Goal: Task Accomplishment & Management: Use online tool/utility

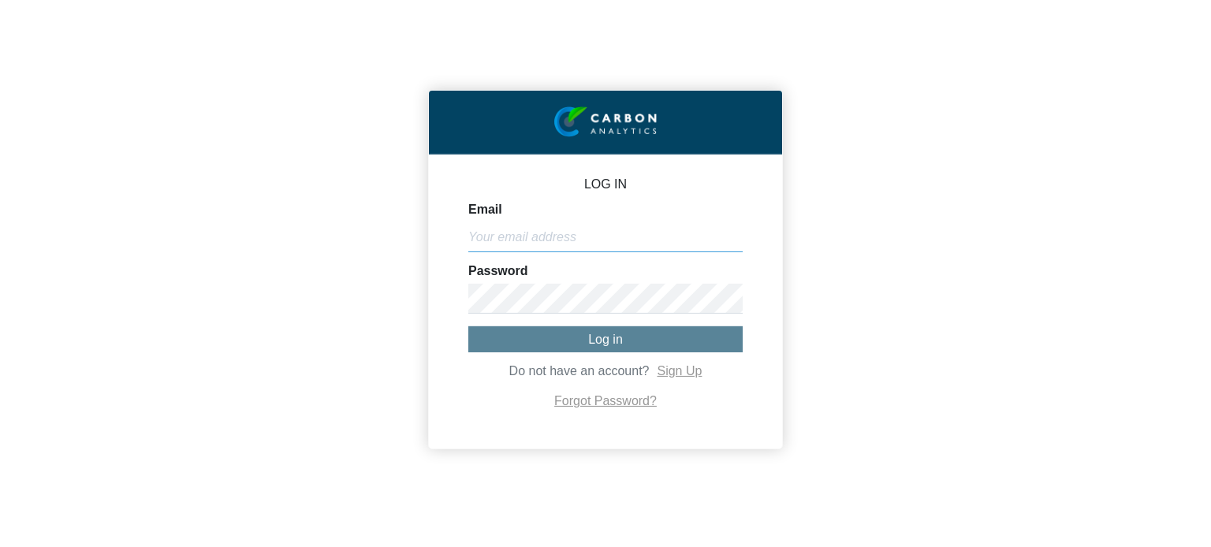
click at [629, 250] on input "Email" at bounding box center [605, 237] width 274 height 30
paste input "[PERSON_NAME][EMAIL_ADDRESS][DOMAIN_NAME]"
type input "[PERSON_NAME][EMAIL_ADDRESS][DOMAIN_NAME]"
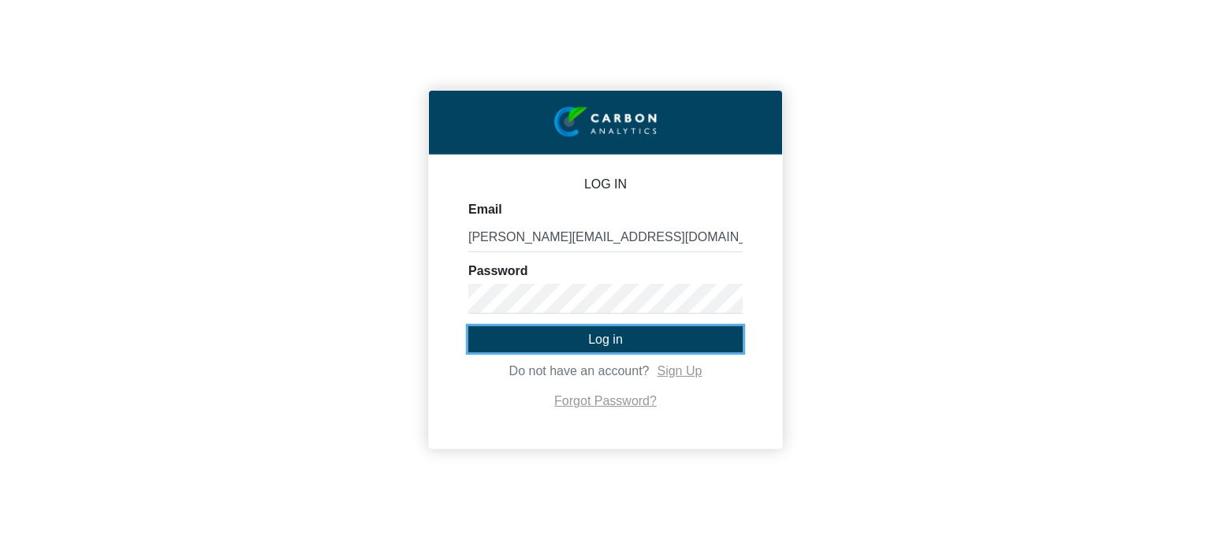
click at [580, 333] on button "Log in" at bounding box center [605, 339] width 274 height 26
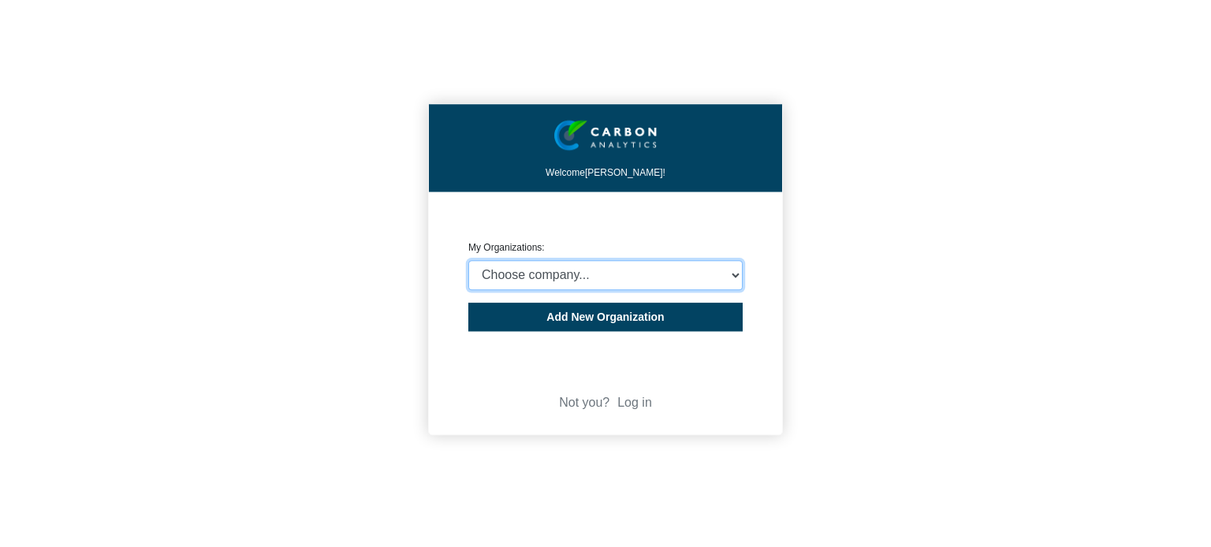
select select "4403271"
click at [468, 260] on select "Choose company... CARBON ANALYTICS LIMITED test6 Nekton Capital Limited Pacha S…" at bounding box center [605, 275] width 274 height 30
click at [962, 195] on div "Welcome Michael Thornton! CREATE ORGANIZATION My Organizations: Choose company.…" at bounding box center [605, 273] width 1211 height 547
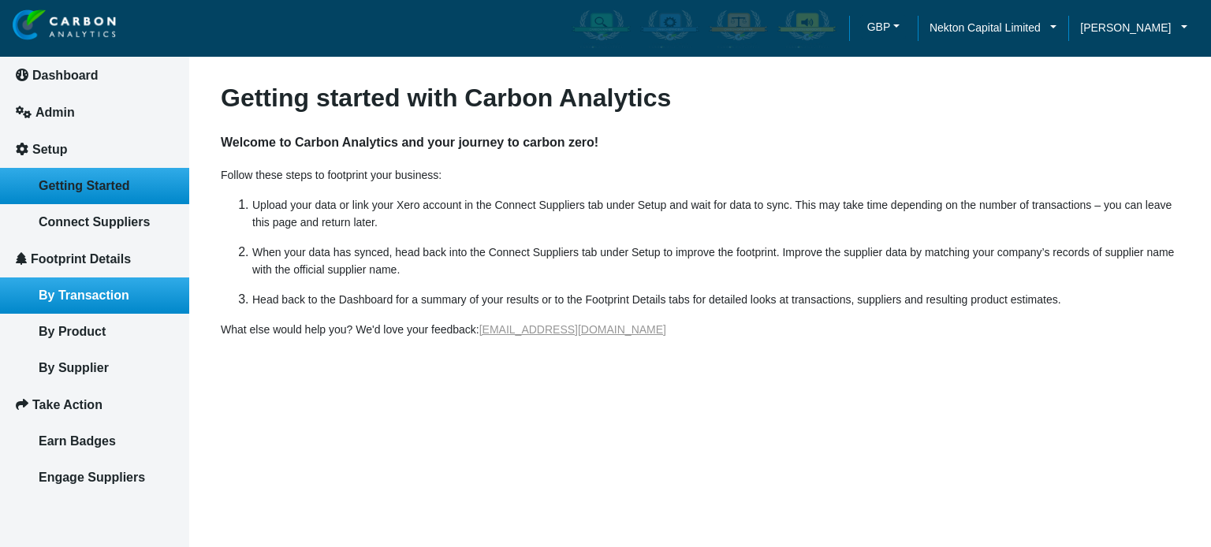
click at [107, 304] on link "By Transaction" at bounding box center [94, 296] width 189 height 36
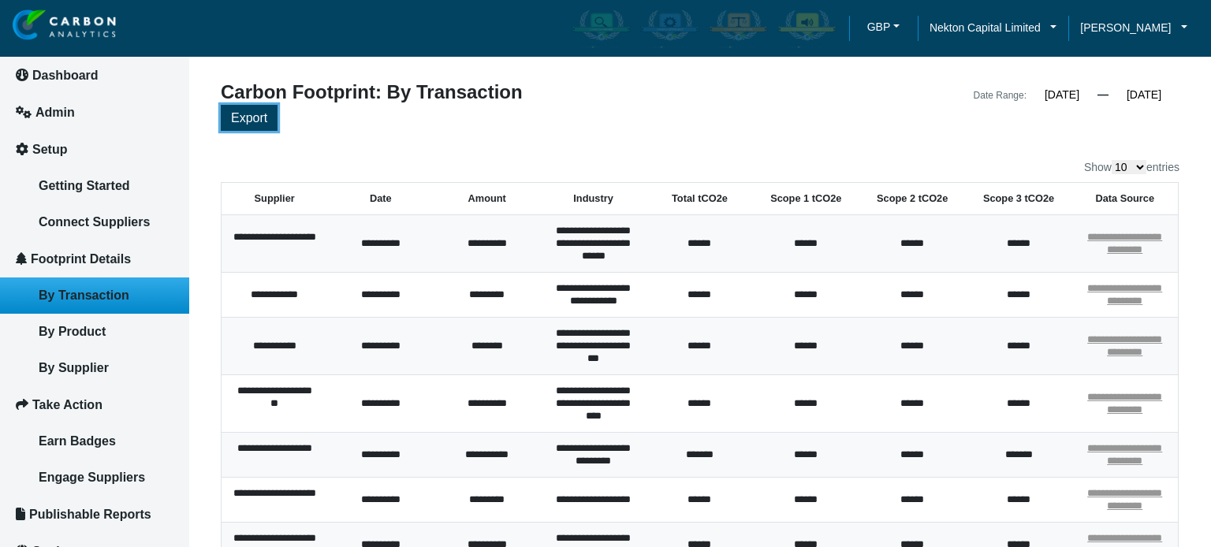
click at [255, 121] on span "Export" at bounding box center [249, 117] width 36 height 13
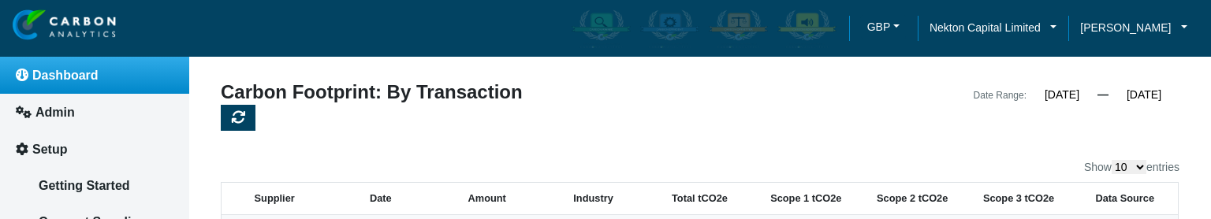
click at [74, 89] on link "Dashboard" at bounding box center [94, 75] width 189 height 37
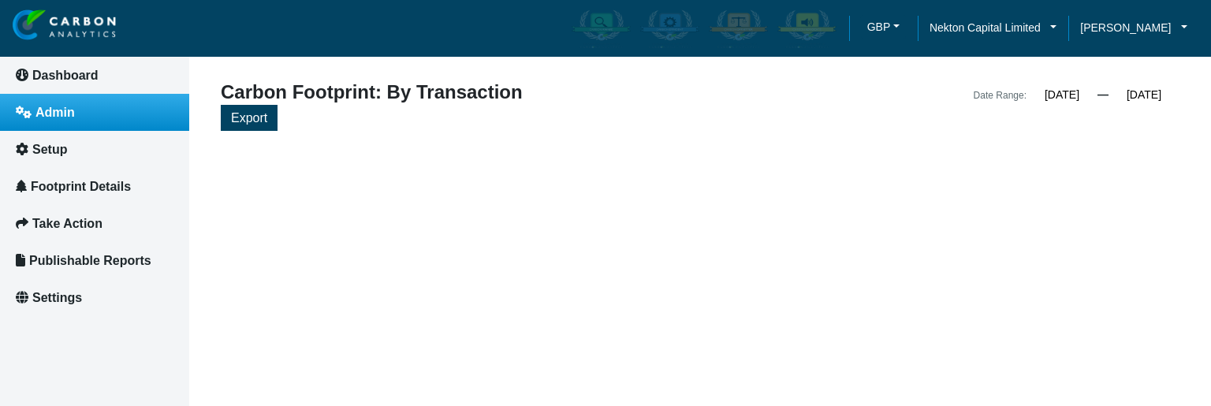
click at [76, 120] on link "Admin" at bounding box center [94, 112] width 189 height 37
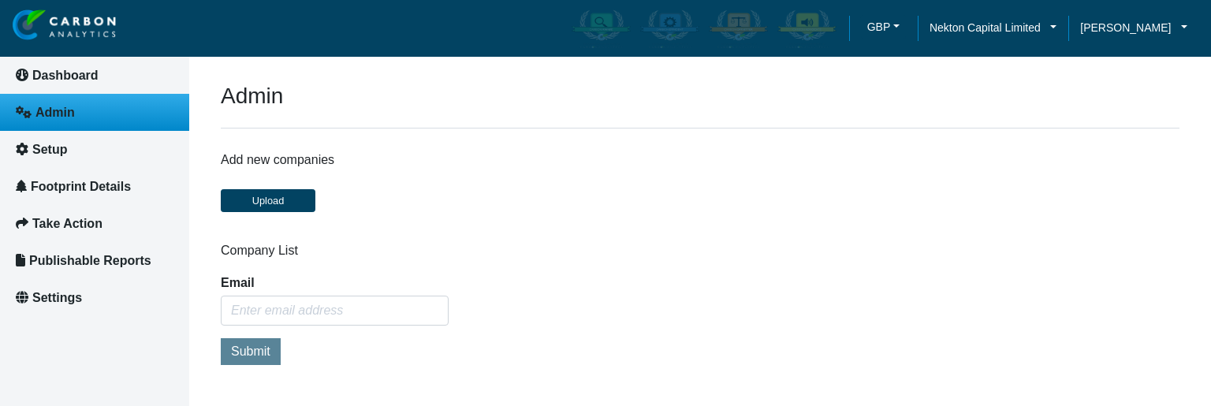
click at [679, 218] on div "Add new companies Upload" at bounding box center [700, 188] width 983 height 72
click at [80, 185] on span "Footprint Details" at bounding box center [81, 186] width 100 height 13
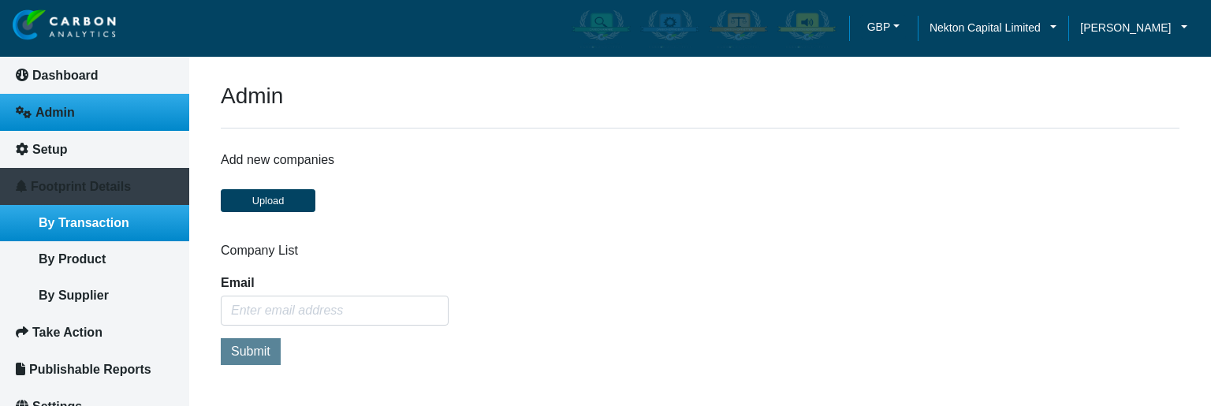
click at [84, 218] on span "By Transaction" at bounding box center [84, 222] width 91 height 13
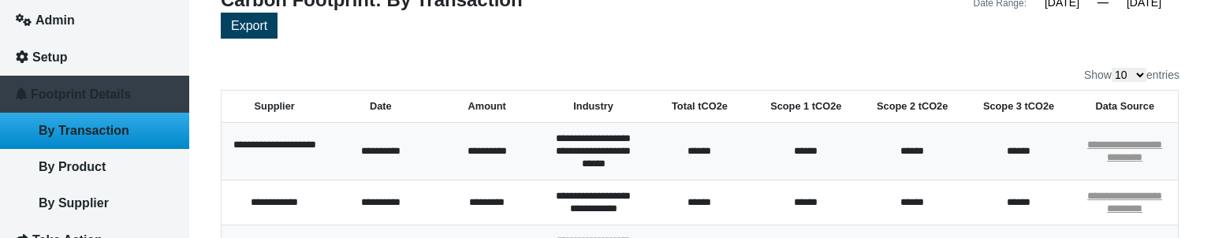
scroll to position [95, 0]
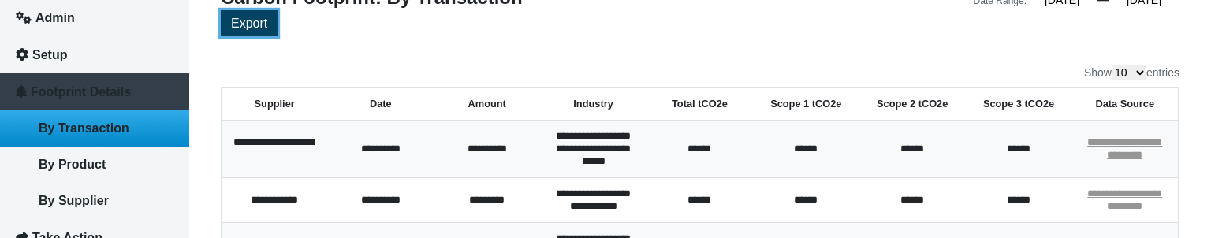
click at [254, 31] on button "Export" at bounding box center [249, 23] width 57 height 26
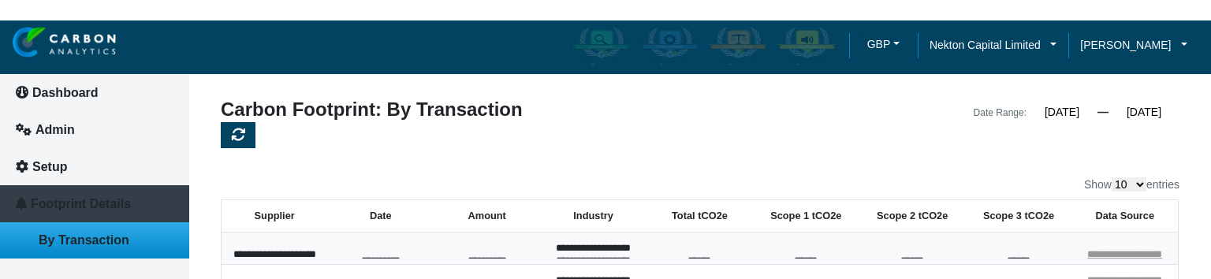
scroll to position [0, 0]
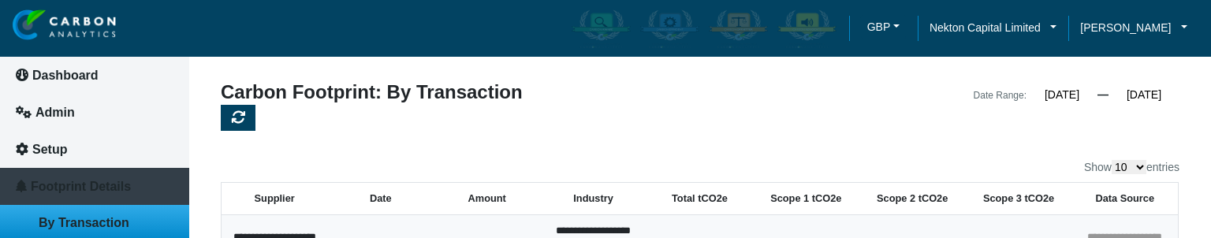
click at [705, 110] on div at bounding box center [700, 120] width 959 height 30
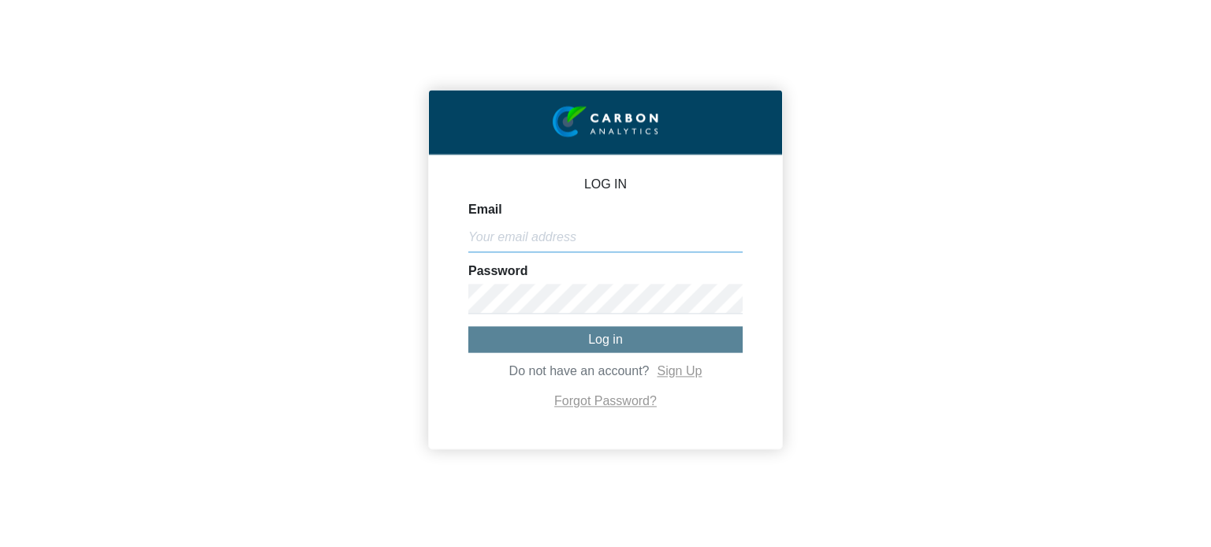
click at [672, 241] on input "Email" at bounding box center [605, 237] width 274 height 30
paste input "[PERSON_NAME][EMAIL_ADDRESS][DOMAIN_NAME]"
type input "[PERSON_NAME][EMAIL_ADDRESS][DOMAIN_NAME]"
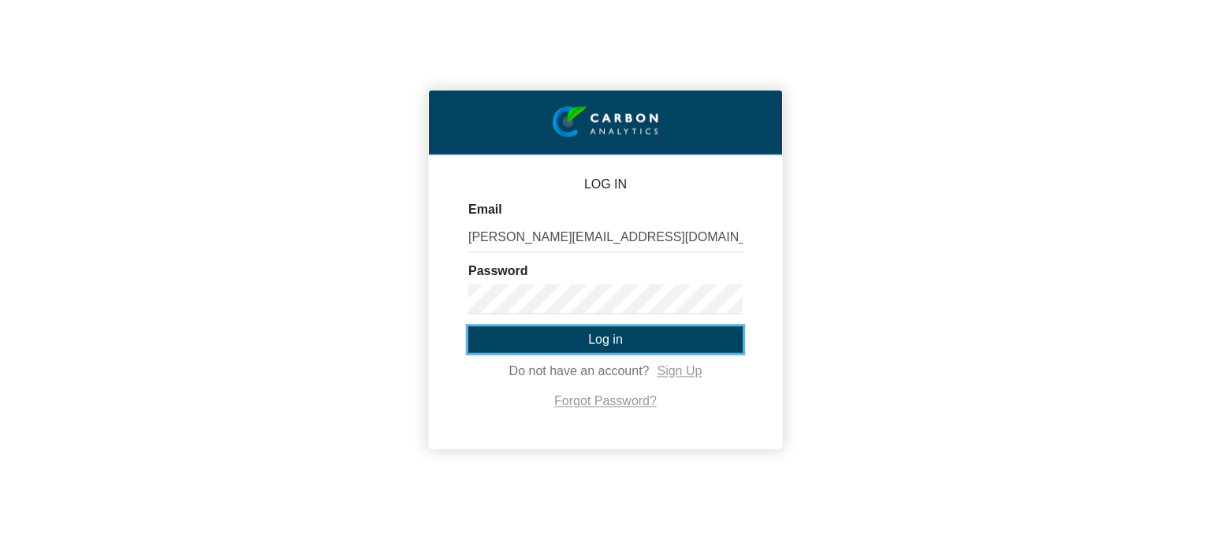
click at [610, 334] on span "Log in" at bounding box center [605, 339] width 35 height 13
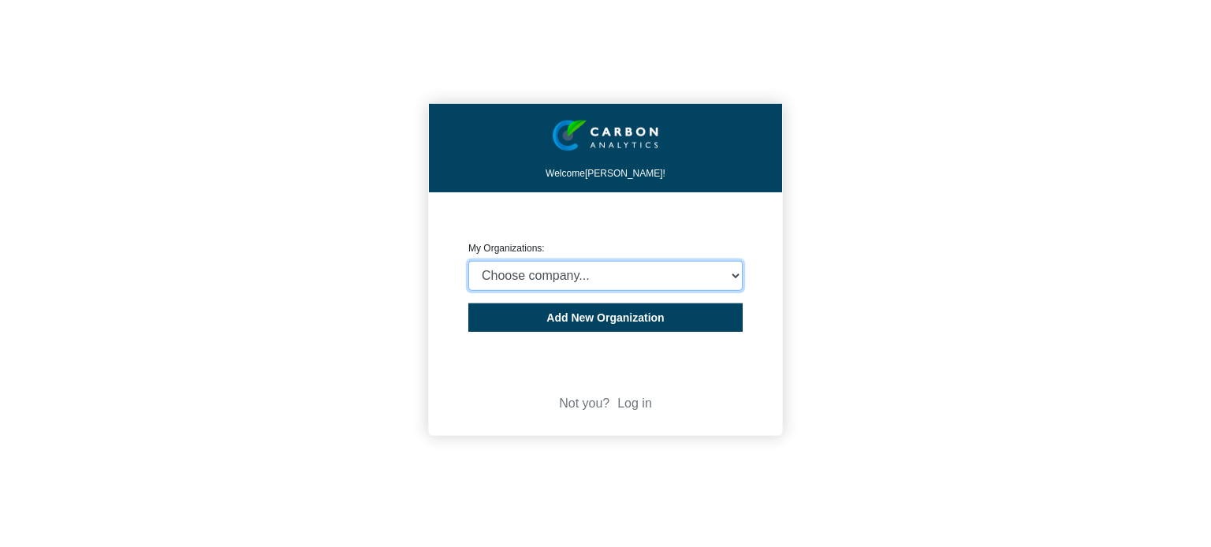
select select "4403271"
click at [468, 261] on select "Choose company... CARBON ANALYTICS LIMITED test6 Nekton Capital Limited Pacha S…" at bounding box center [605, 276] width 274 height 30
click at [920, 107] on div "Welcome Michael Thornton! CREATE ORGANIZATION My Organizations: Choose company.…" at bounding box center [605, 273] width 1211 height 547
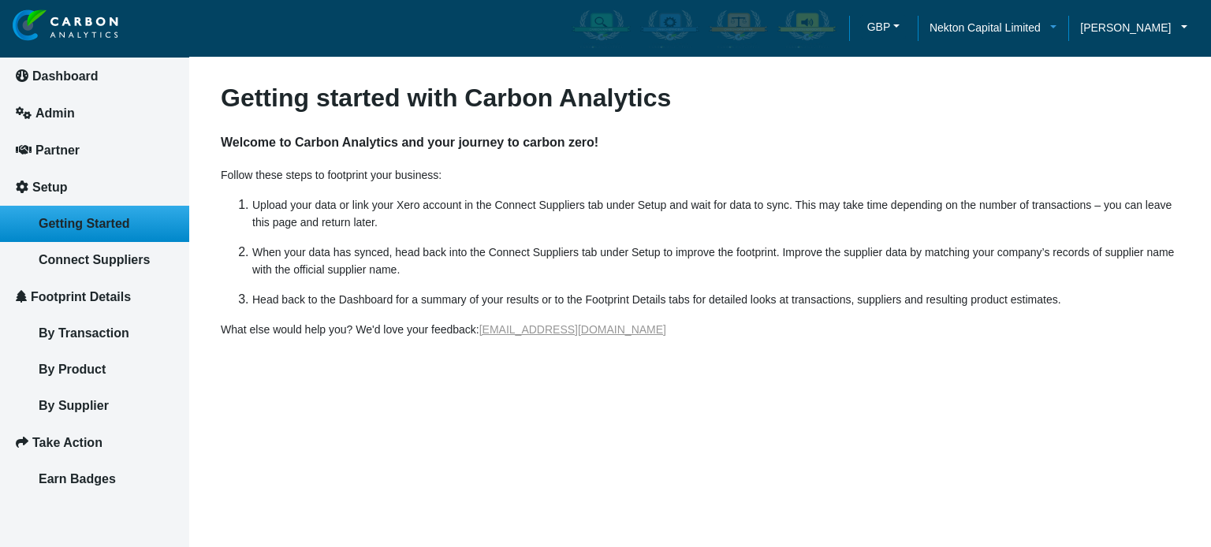
click at [1022, 29] on span "Nekton Capital Limited" at bounding box center [985, 27] width 111 height 17
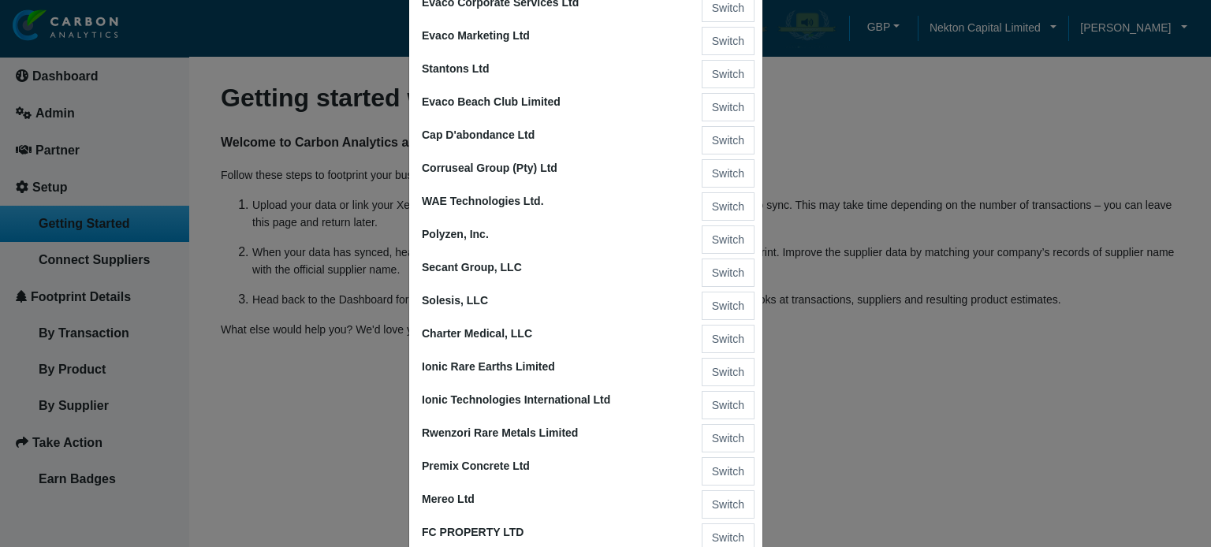
scroll to position [1893, 0]
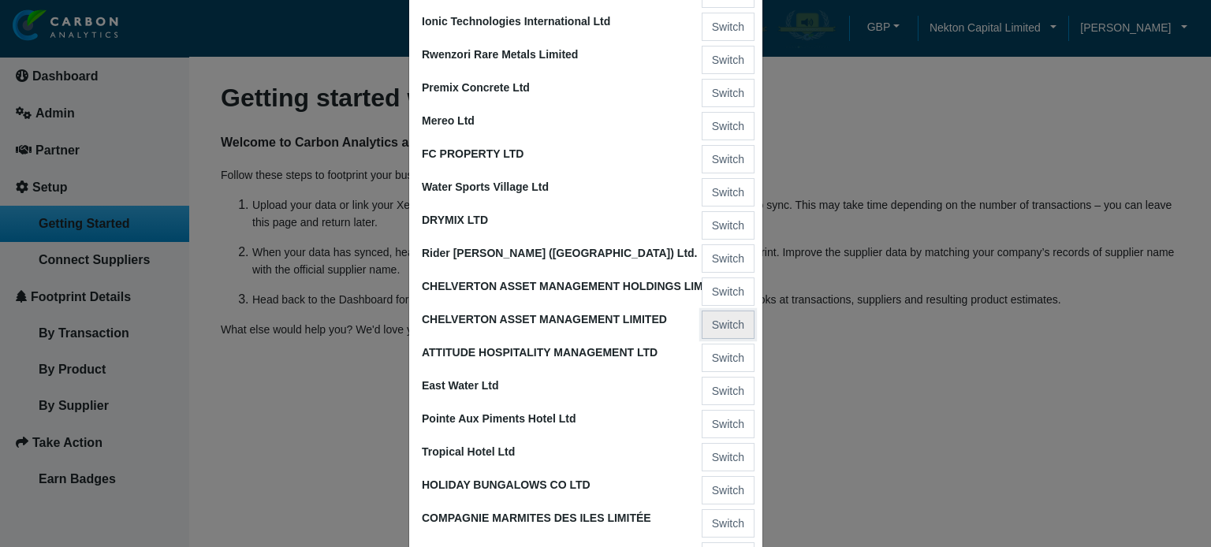
click at [722, 326] on button "Switch" at bounding box center [728, 325] width 53 height 28
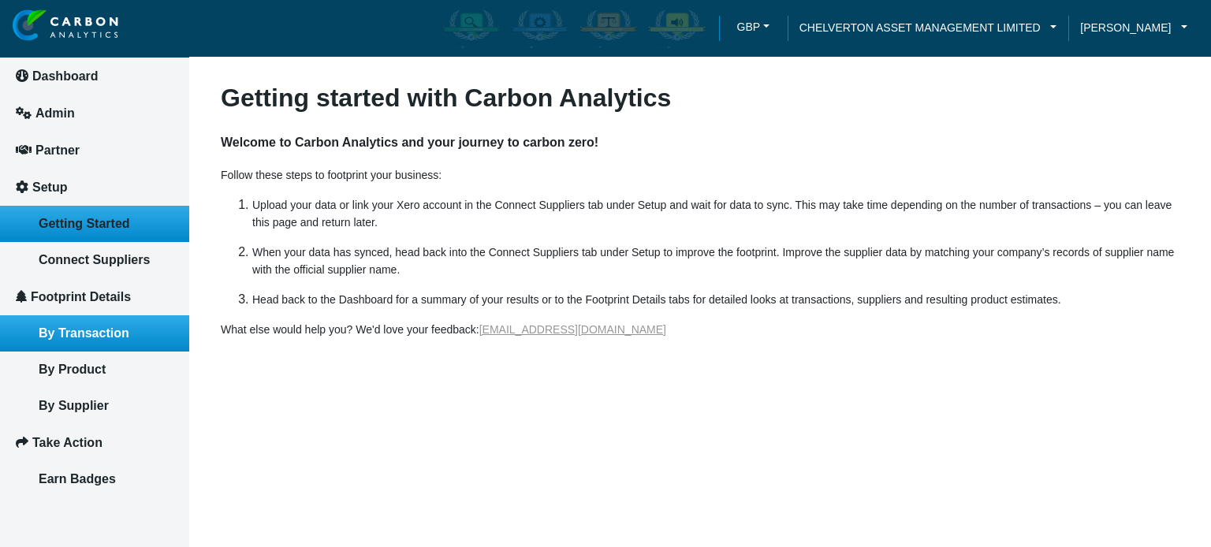
click at [100, 339] on span "By Transaction" at bounding box center [84, 332] width 91 height 13
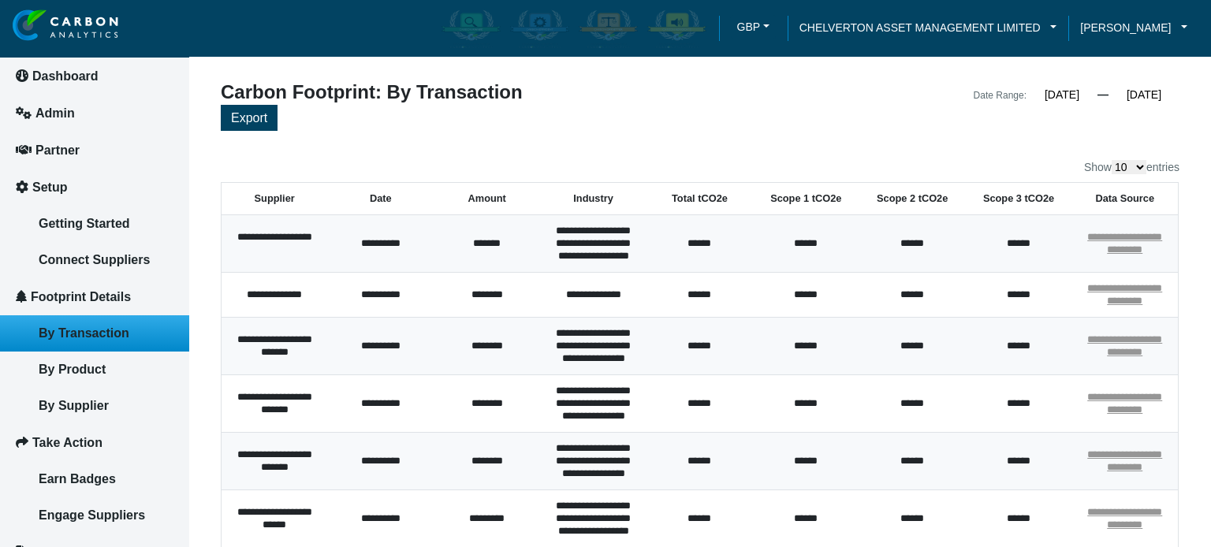
click at [650, 149] on div "**********" at bounding box center [700, 450] width 959 height 735
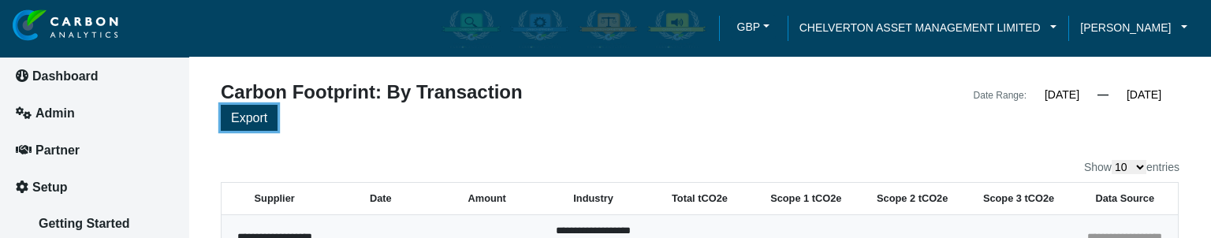
click at [246, 125] on button "Export" at bounding box center [249, 118] width 57 height 26
